Goal: Task Accomplishment & Management: Use online tool/utility

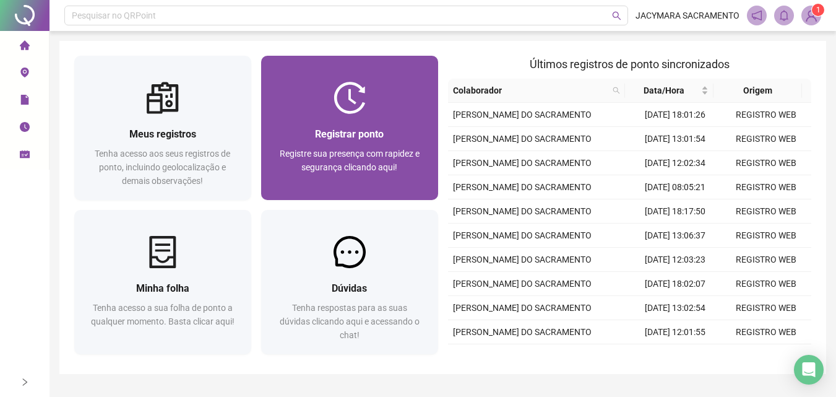
click at [373, 120] on div "Registrar ponto Registre sua presença com rapidez e segurança clicando aqui!" at bounding box center [349, 157] width 177 height 86
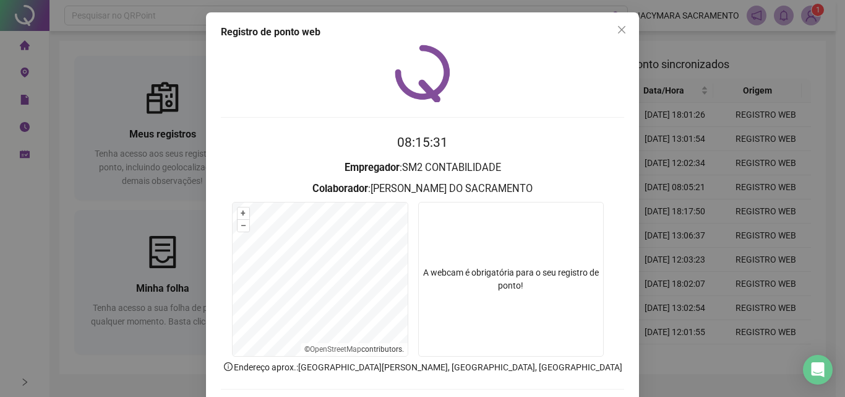
scroll to position [59, 0]
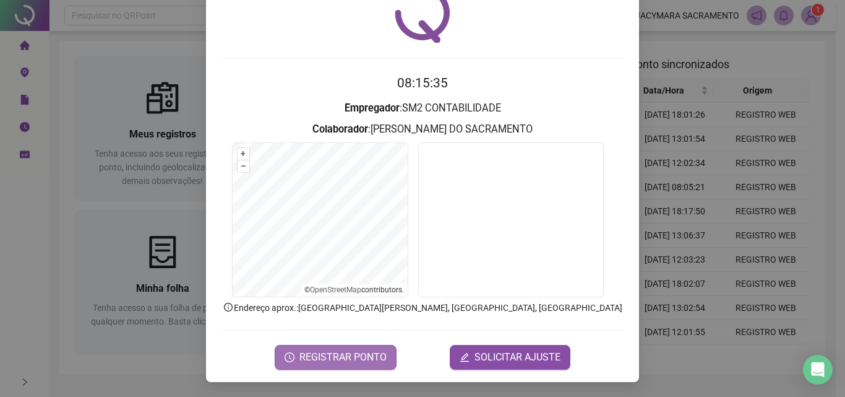
click at [347, 361] on span "REGISTRAR PONTO" at bounding box center [343, 357] width 87 height 15
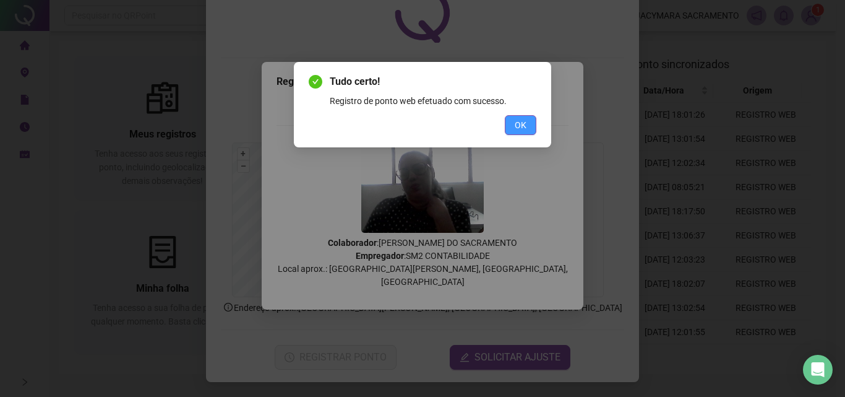
click at [522, 125] on span "OK" at bounding box center [521, 125] width 12 height 14
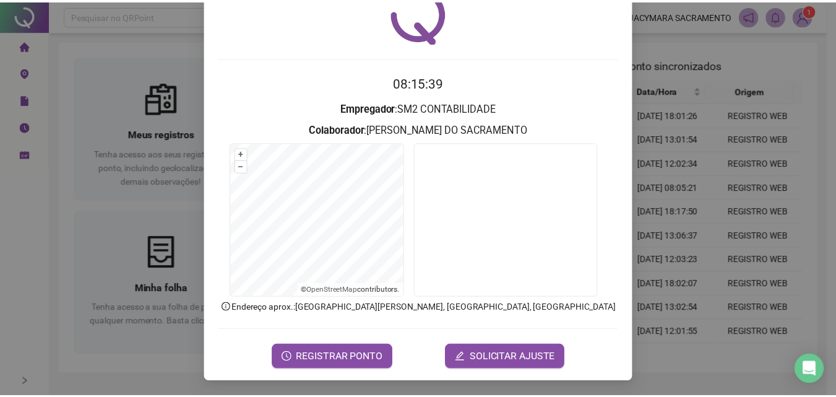
scroll to position [0, 0]
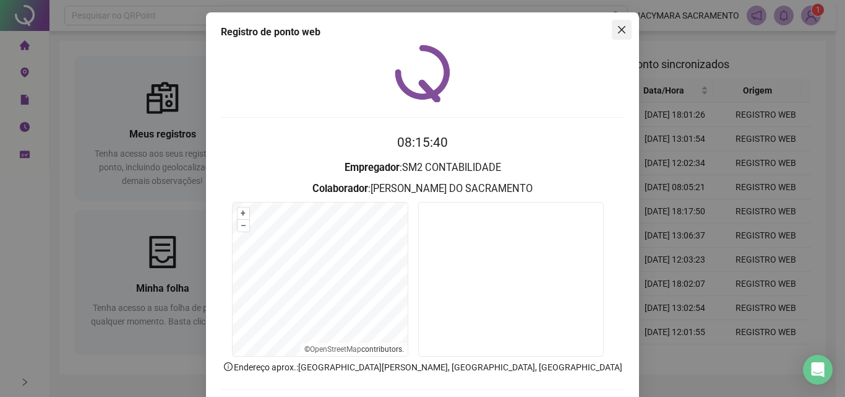
click at [617, 27] on icon "close" at bounding box center [622, 30] width 10 height 10
